Goal: Task Accomplishment & Management: Manage account settings

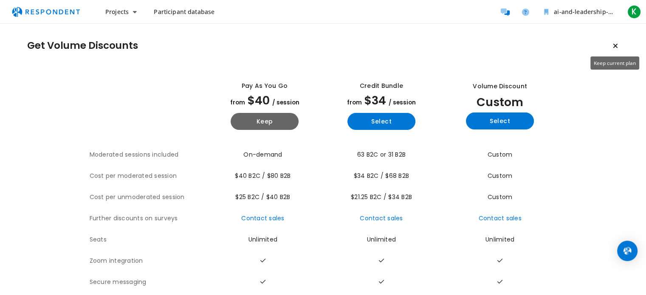
click at [616, 46] on icon "Keep current plan" at bounding box center [615, 45] width 5 height 7
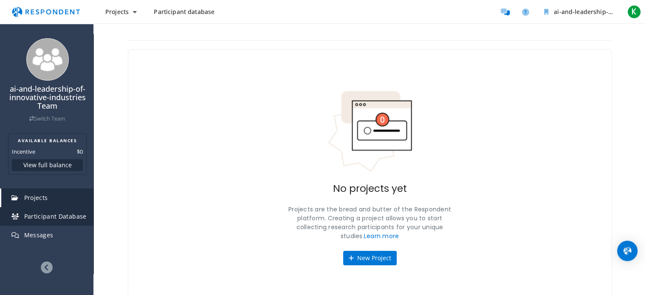
click at [32, 219] on span "Participant Database" at bounding box center [55, 216] width 62 height 8
